Goal: Use online tool/utility: Utilize a website feature to perform a specific function

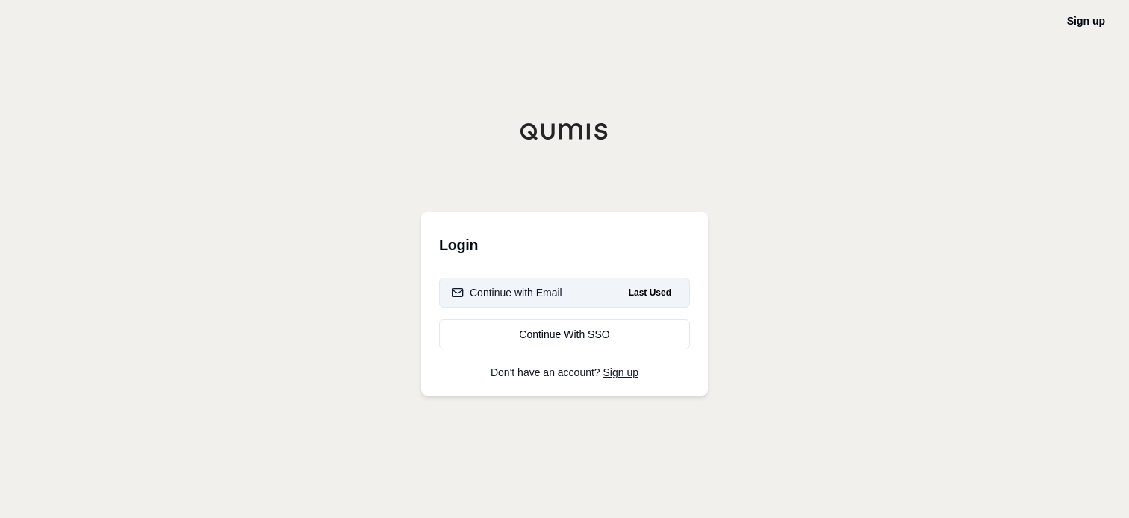
click at [562, 291] on button "Continue with Email Last Used" at bounding box center [564, 293] width 251 height 30
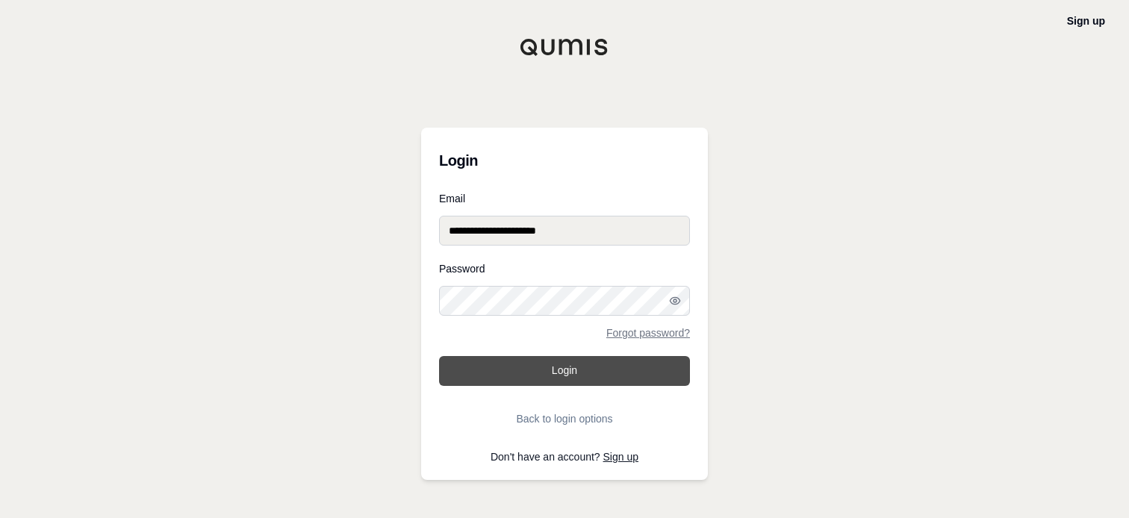
click at [542, 369] on button "Login" at bounding box center [564, 371] width 251 height 30
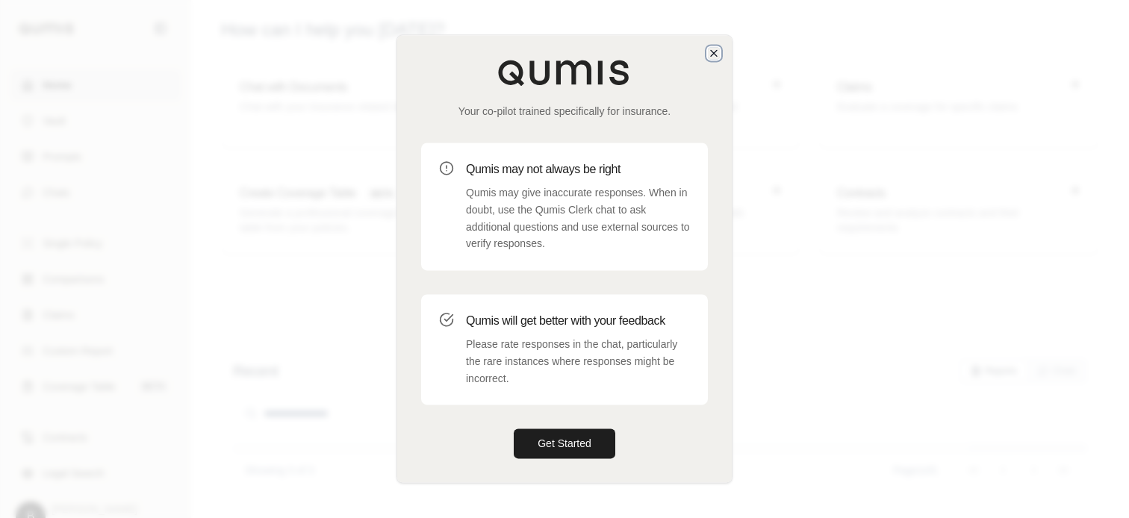
click at [717, 55] on icon "button" at bounding box center [714, 53] width 12 height 12
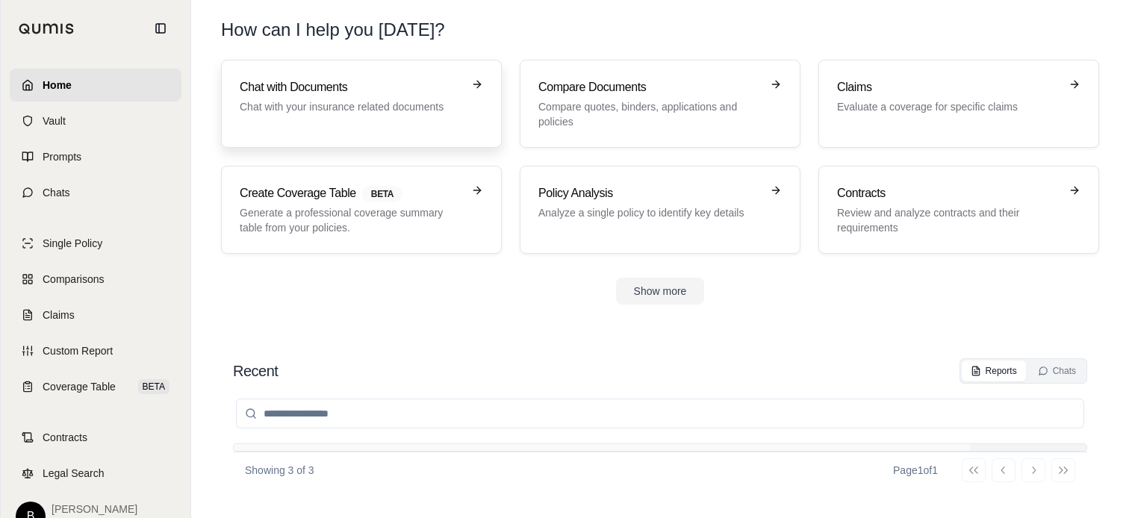
click at [341, 96] on h3 "Chat with Documents" at bounding box center [351, 87] width 223 height 18
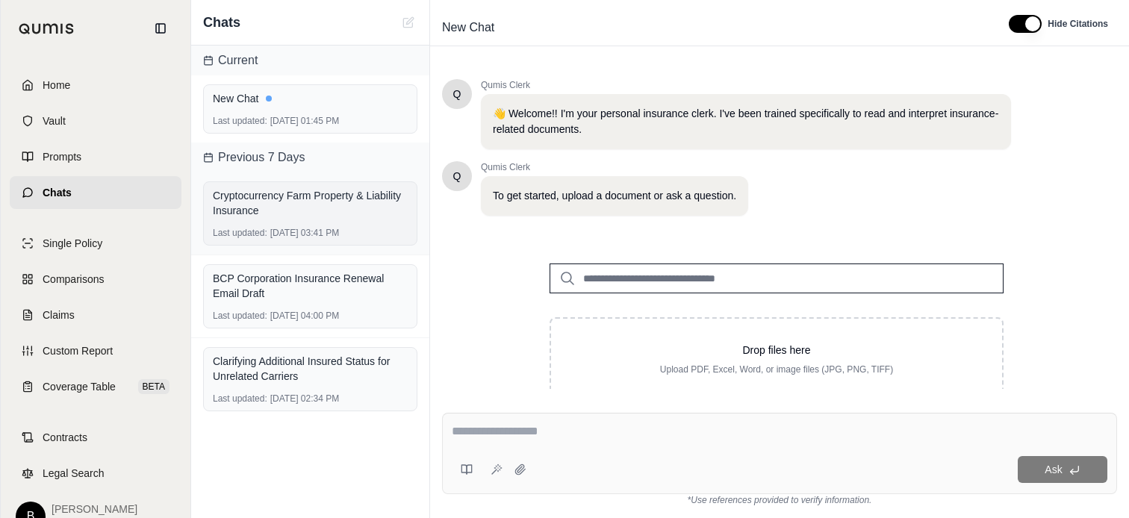
click at [252, 198] on div "Cryptocurrency Farm Property & Liability Insurance" at bounding box center [310, 203] width 195 height 30
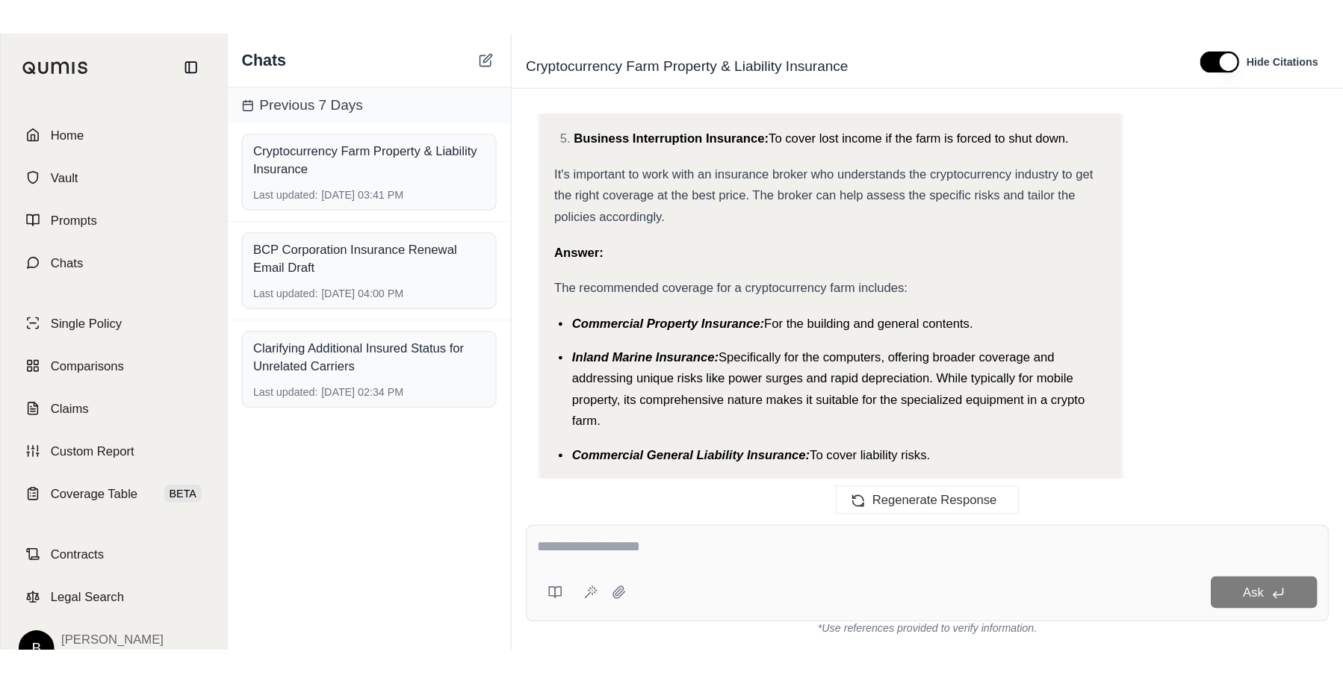
scroll to position [1792, 0]
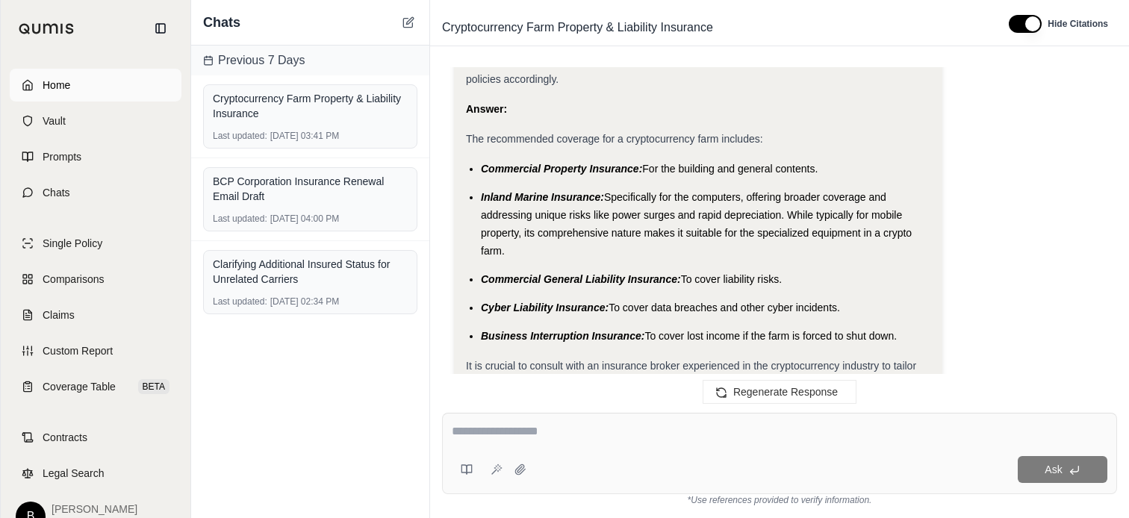
click at [57, 86] on span "Home" at bounding box center [57, 85] width 28 height 15
